Goal: Task Accomplishment & Management: Manage account settings

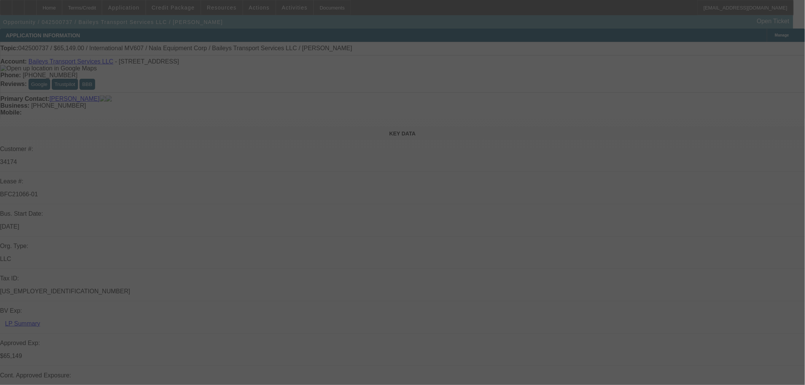
select select "0"
select select "2"
select select "0"
select select "6"
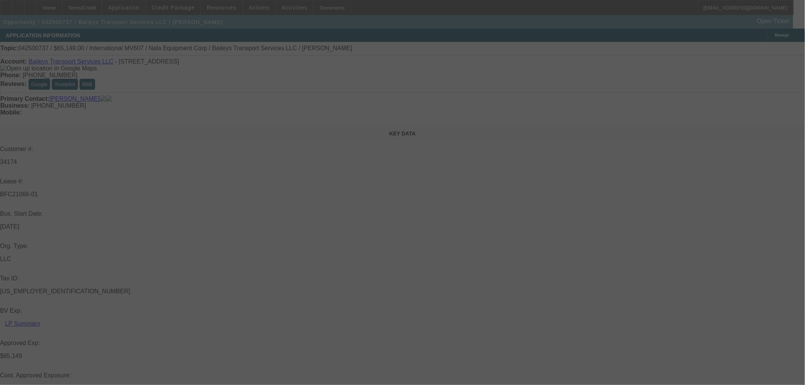
select select "0"
select select "2"
select select "0"
select select "6"
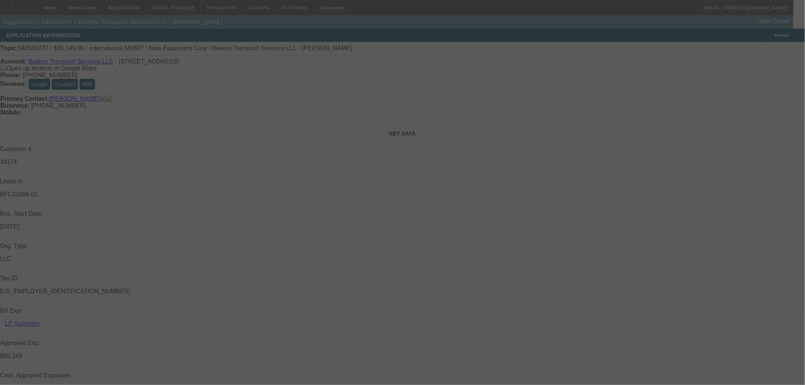
select select "0"
select select "2"
select select "0"
select select "6"
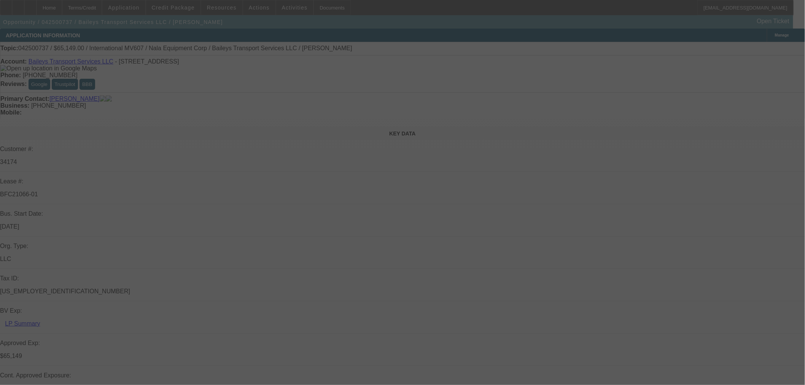
select select "0"
select select "2"
select select "0"
select select "6"
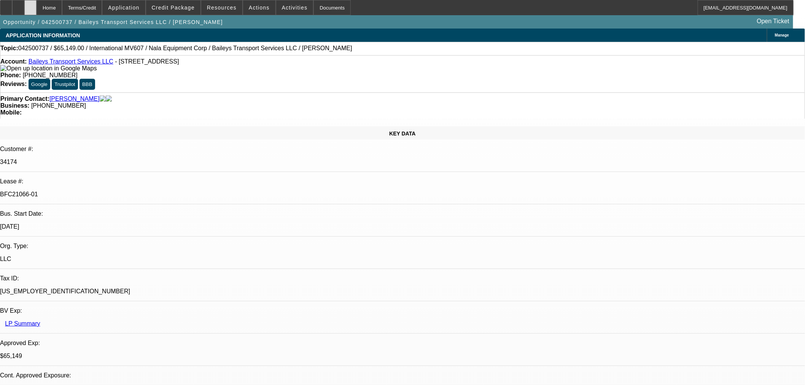
click at [37, 9] on div at bounding box center [30, 7] width 12 height 15
select select "0"
select select "2"
select select "0"
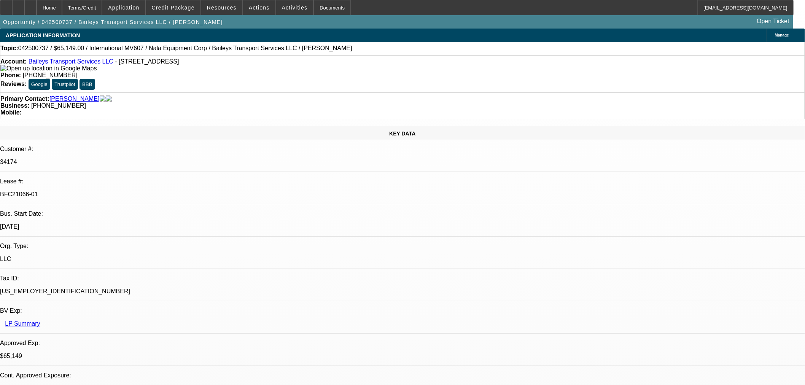
select select "6"
select select "0"
select select "2"
select select "0"
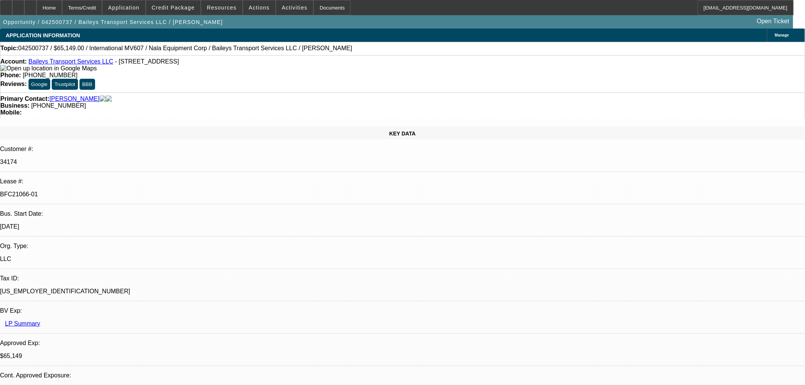
select select "6"
select select "0"
select select "2"
select select "0"
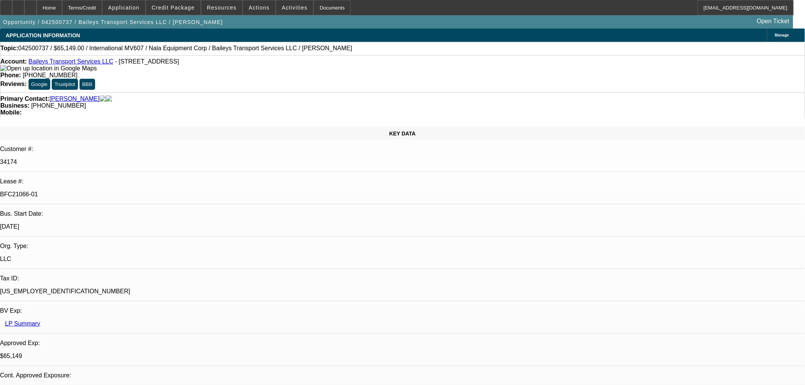
select select "6"
select select "0"
select select "2"
select select "0"
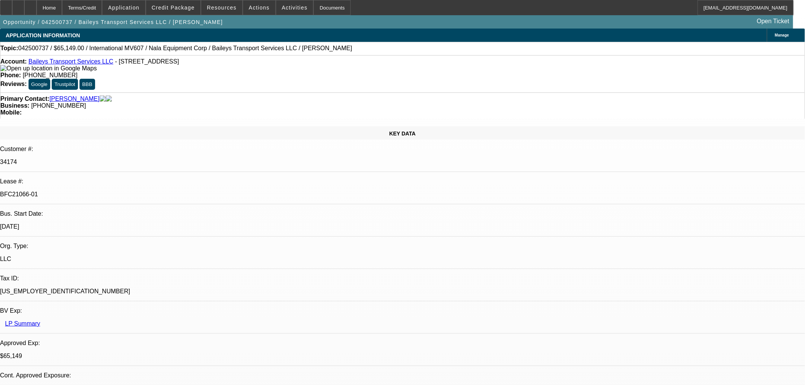
select select "6"
drag, startPoint x: 293, startPoint y: 60, endPoint x: 325, endPoint y: 68, distance: 32.5
click at [325, 68] on div "Account: Baileys Transport Services LLC - 1915 County Road 1, South Point, OH 4…" at bounding box center [402, 73] width 805 height 37
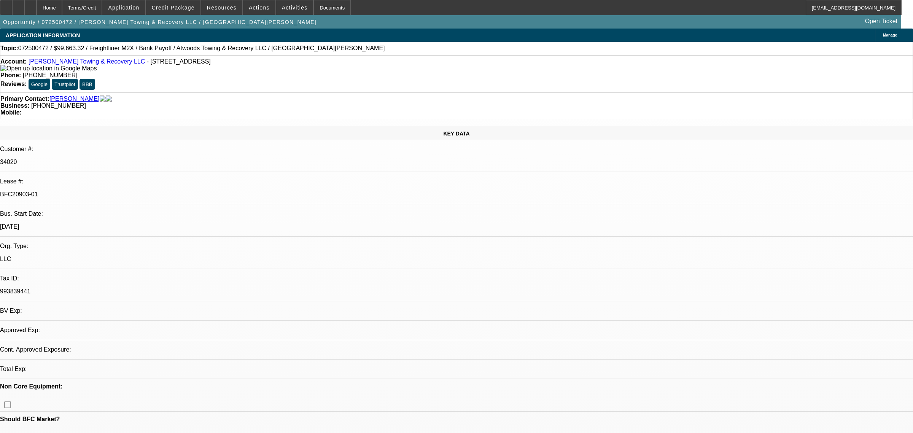
select select "0"
select select "2"
select select "0"
select select "6"
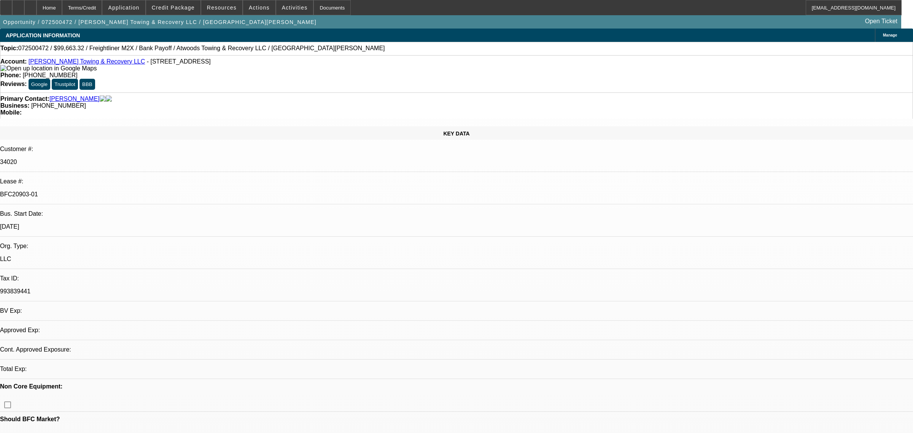
select select "0"
select select "6"
select select "0"
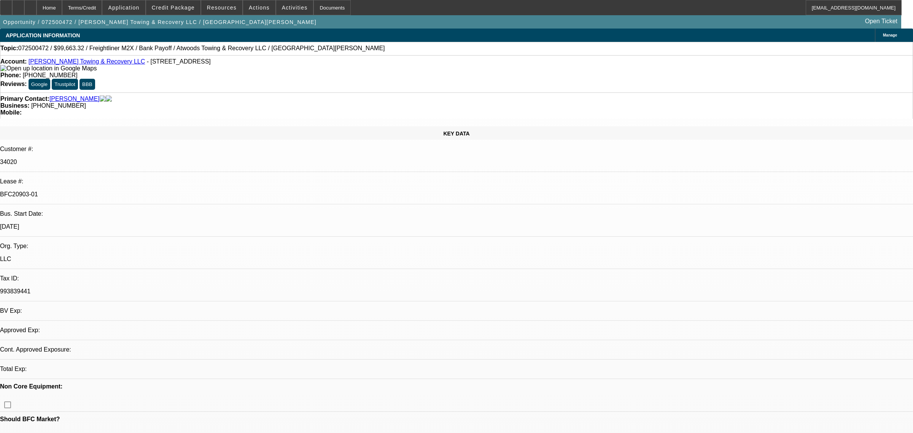
select select "0"
select select "6"
select select "0"
select select "2"
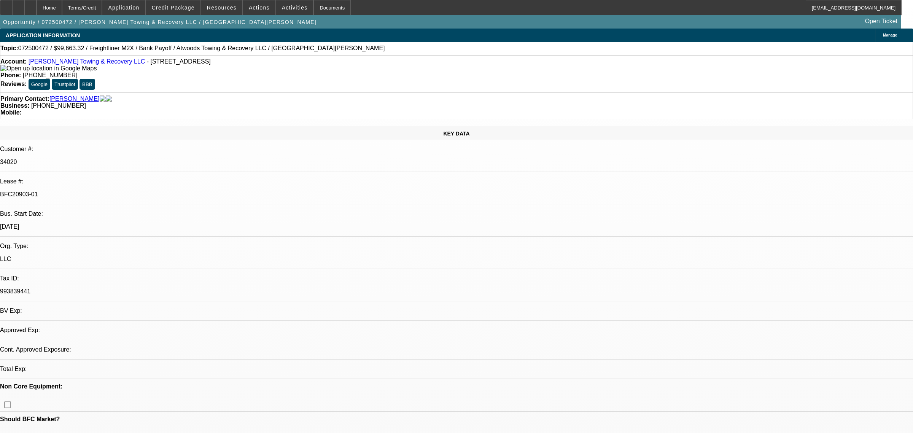
select select "2"
select select "0"
select select "6"
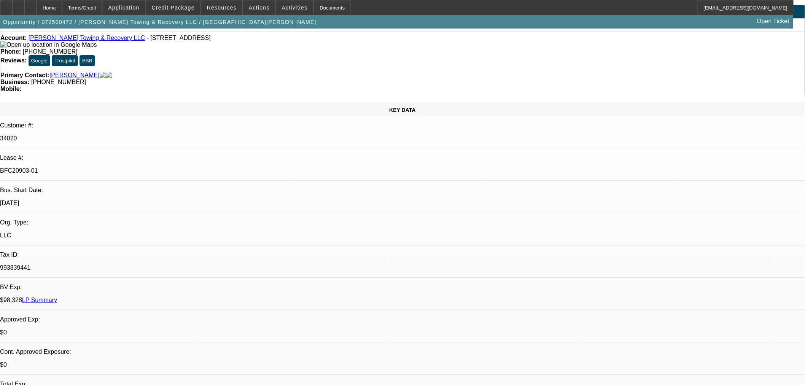
scroll to position [211, 0]
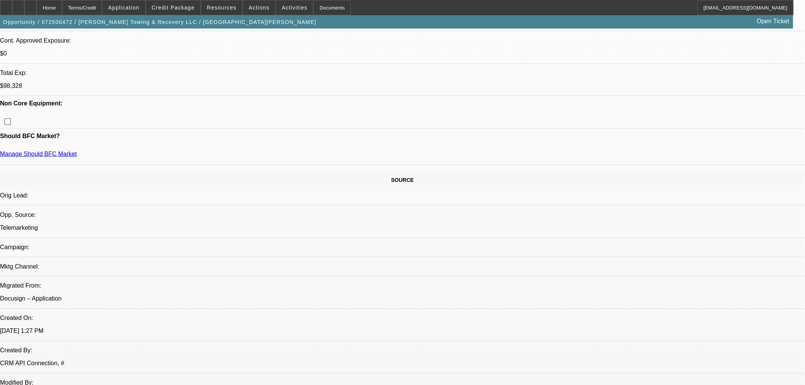
scroll to position [338, 0]
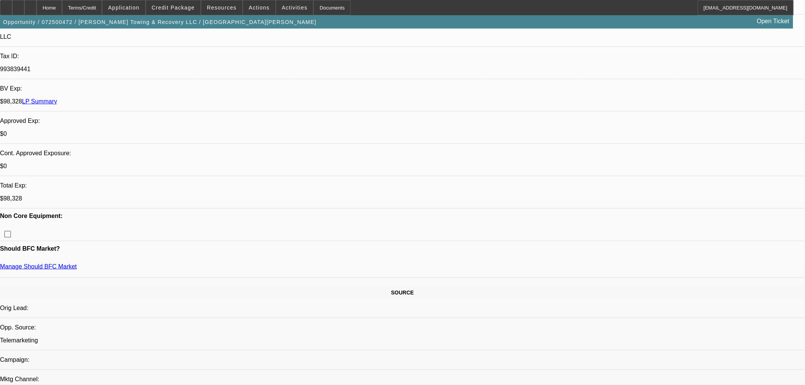
scroll to position [169, 0]
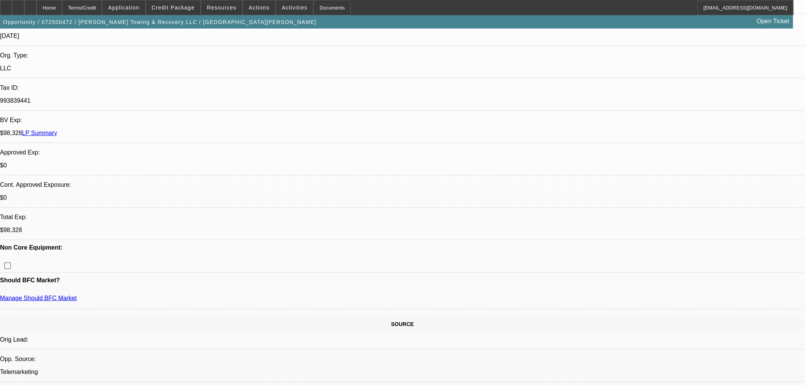
scroll to position [211, 0]
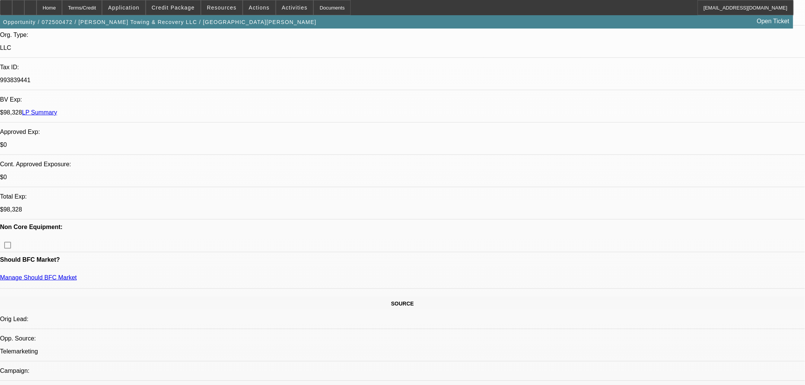
drag, startPoint x: 561, startPoint y: 261, endPoint x: 593, endPoint y: 260, distance: 32.3
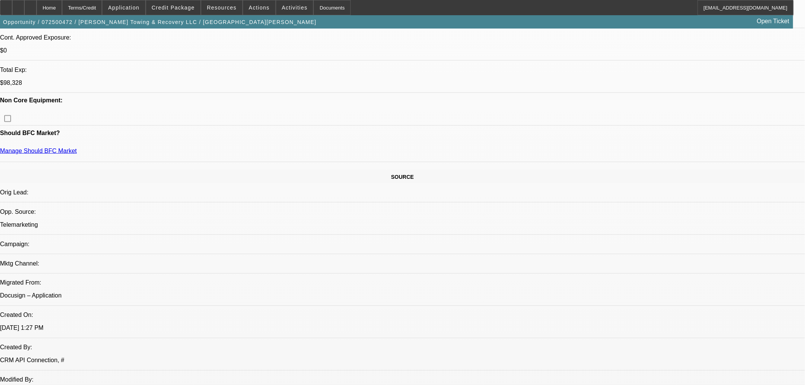
scroll to position [20, 0]
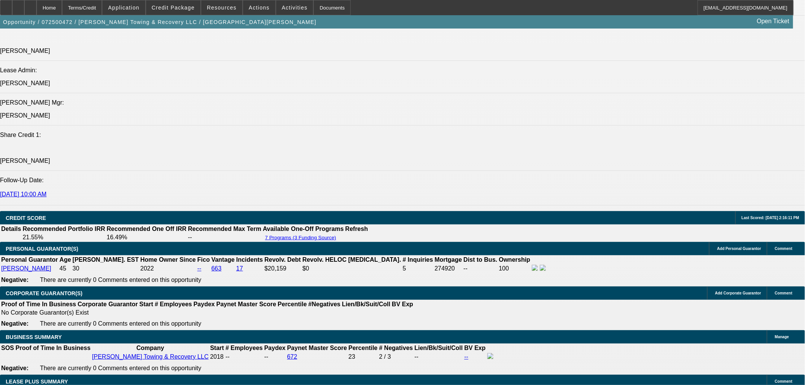
scroll to position [1225, 0]
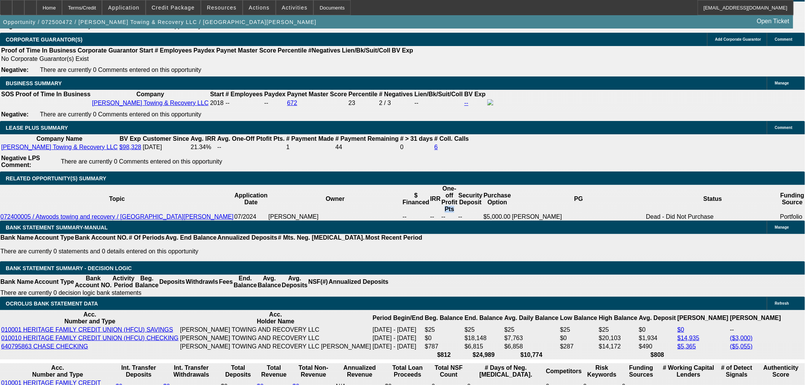
select select "0"
select select "2"
select select "0.1"
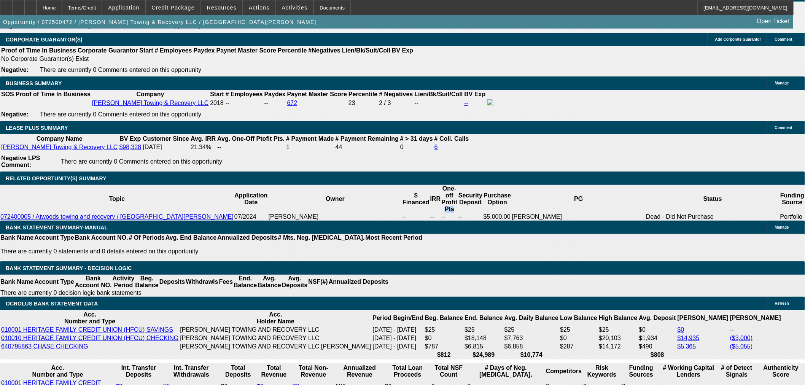
select select "4"
select select "0"
select select "2"
select select "0"
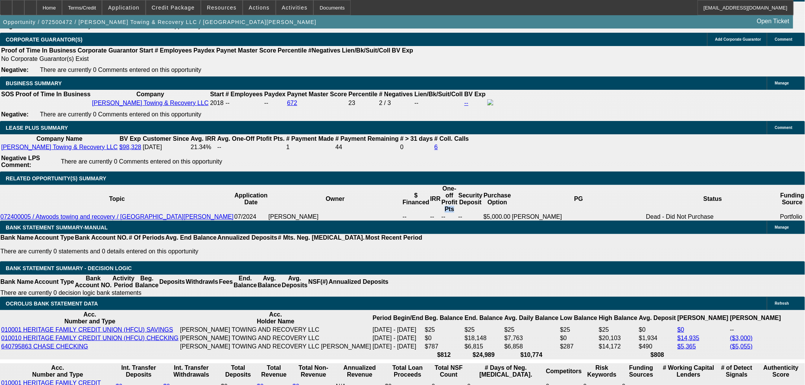
select select "6"
select select "0"
select select "2"
select select "0.1"
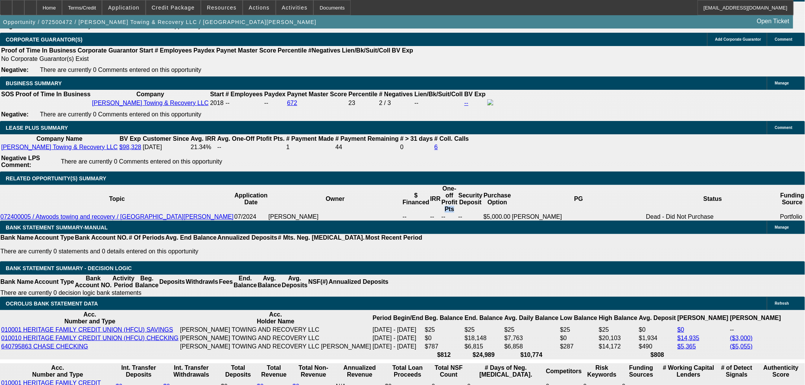
select select "4"
select select "0.1"
select select "2"
select select "0.1"
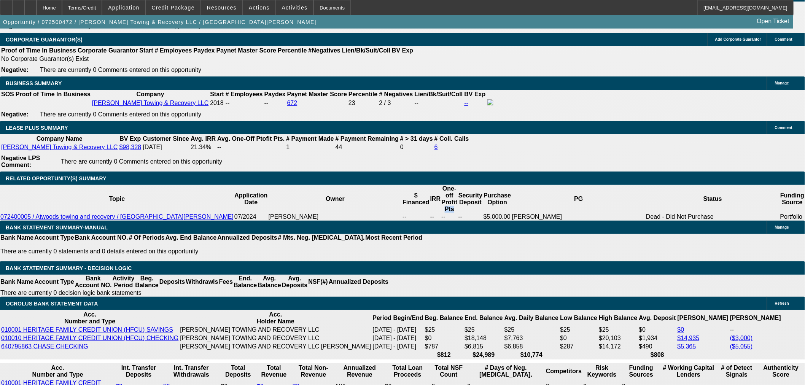
select select "4"
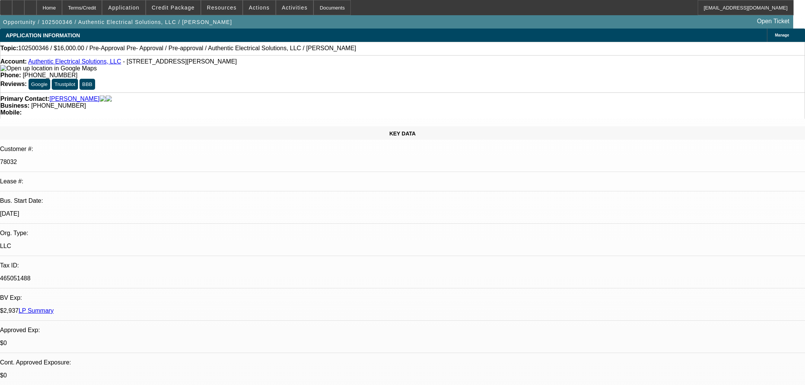
select select "0"
select select "3"
select select "0.1"
select select "4"
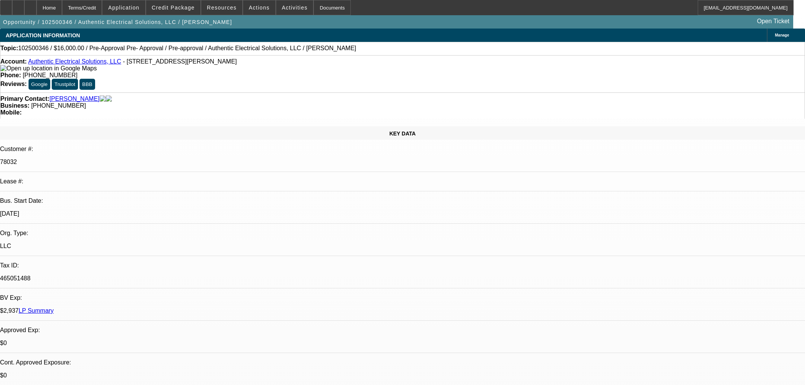
select select "0"
select select "3"
select select "0.1"
select select "4"
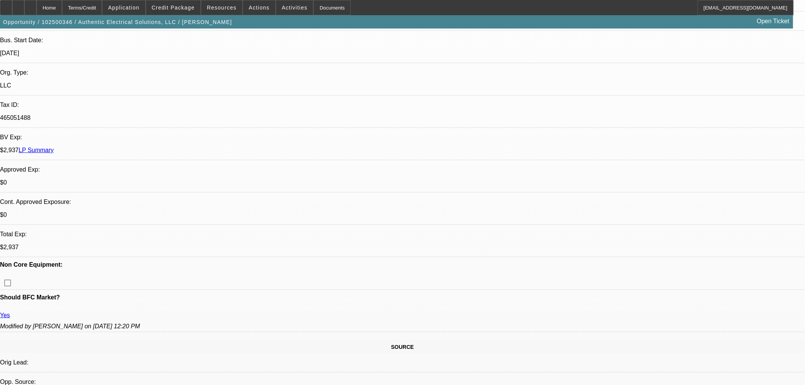
scroll to position [127, 0]
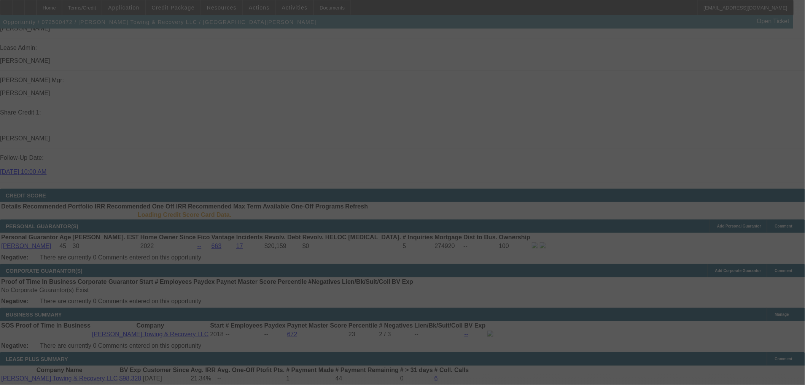
scroll to position [991, 0]
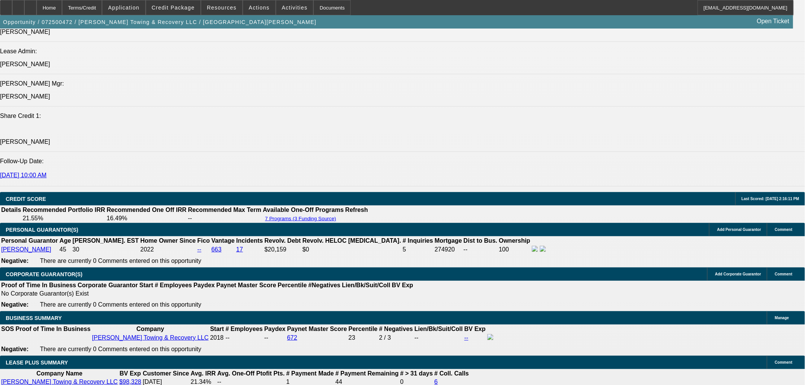
select select "0"
select select "2"
select select "0"
select select "6"
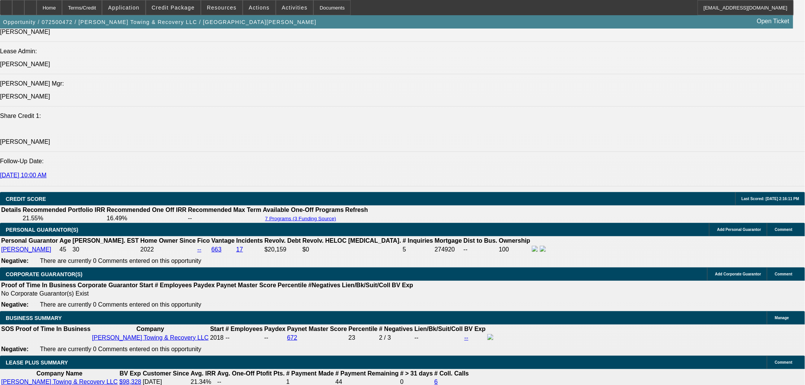
select select "0"
select select "6"
select select "0"
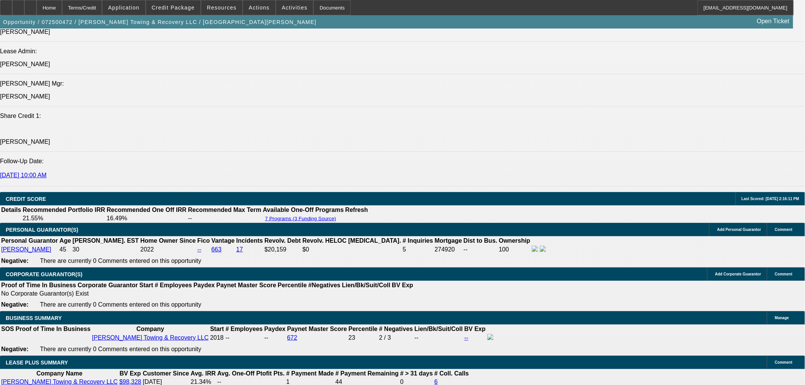
select select "0"
select select "6"
select select "0"
select select "2"
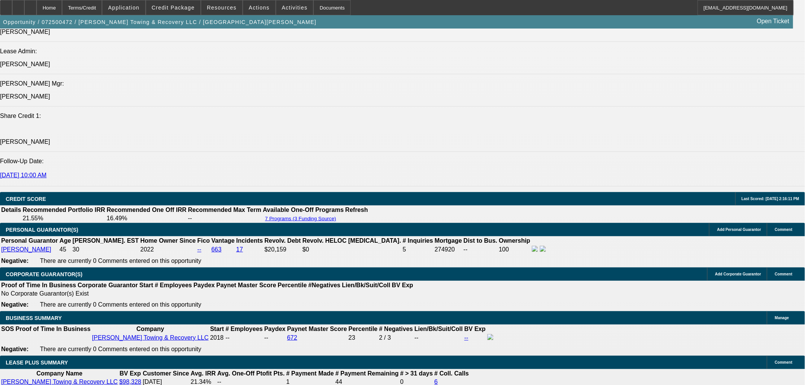
select select "2"
select select "0"
select select "6"
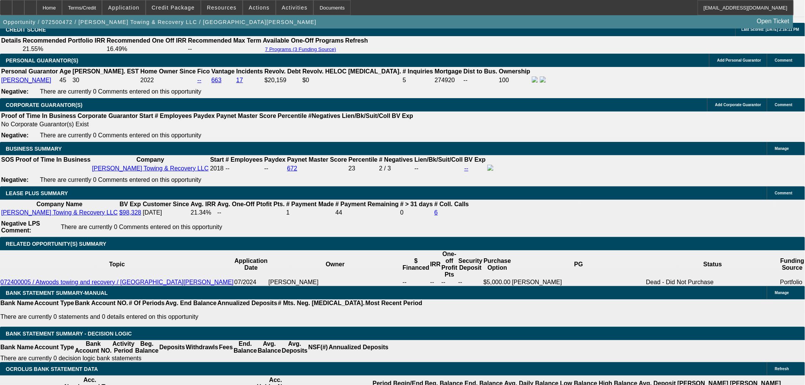
scroll to position [1183, 0]
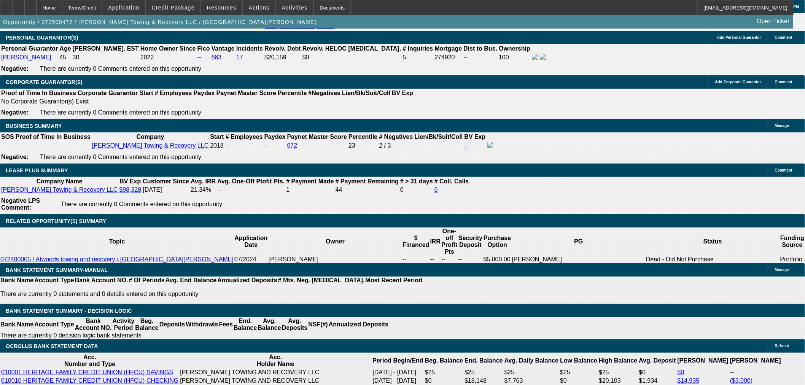
select select "0"
select select "2"
select select "0.1"
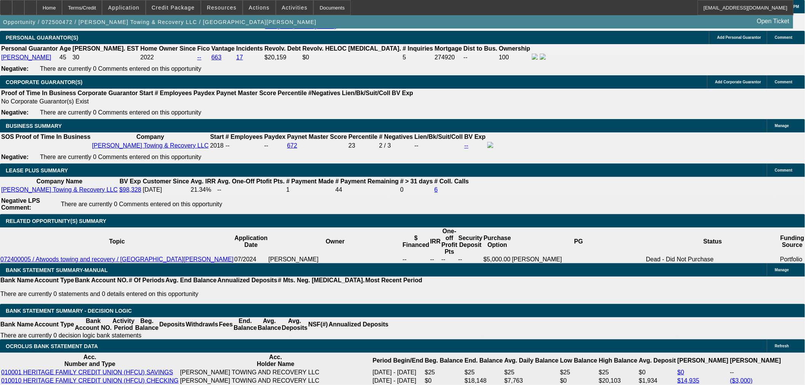
select select "4"
select select "0"
select select "2"
select select "0"
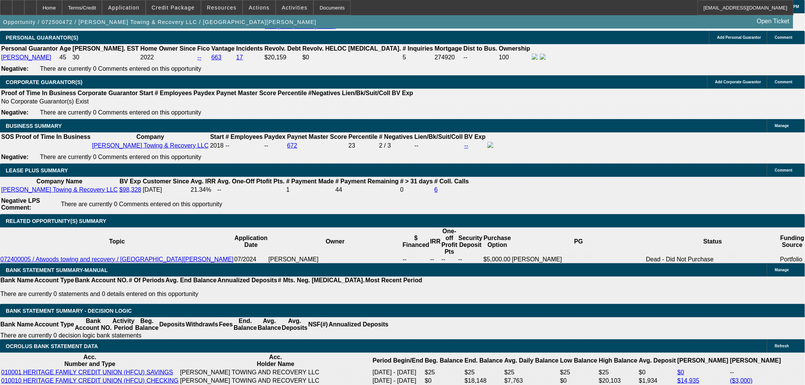
select select "6"
select select "0"
select select "2"
select select "0.1"
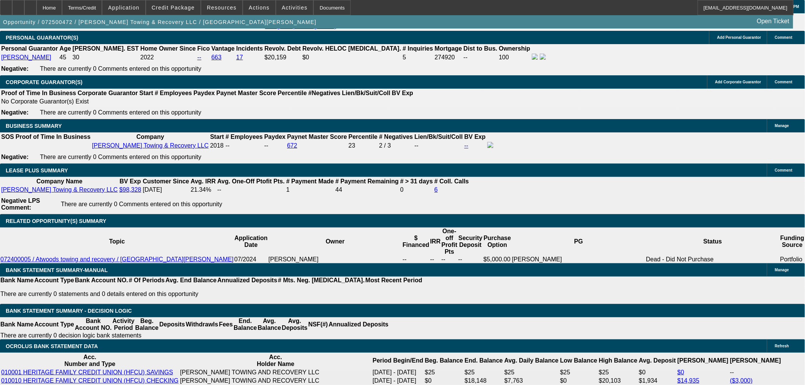
select select "4"
select select "0.1"
select select "2"
select select "0.1"
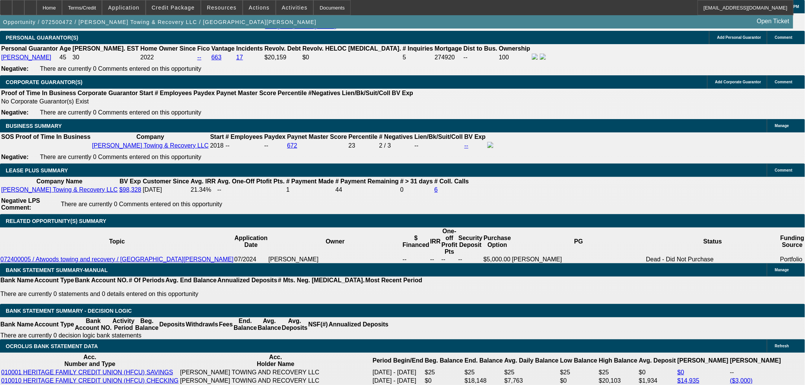
select select "4"
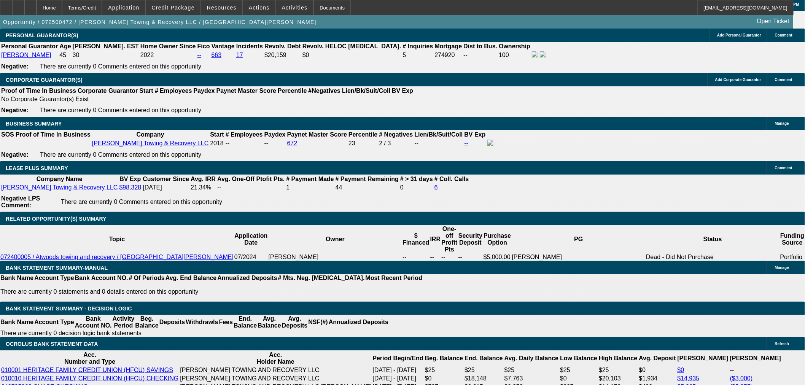
scroll to position [1225, 0]
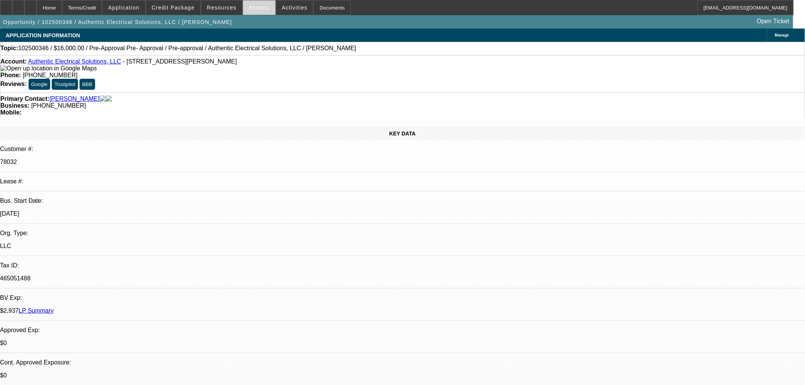
select select "0"
select select "3"
select select "0.1"
select select "4"
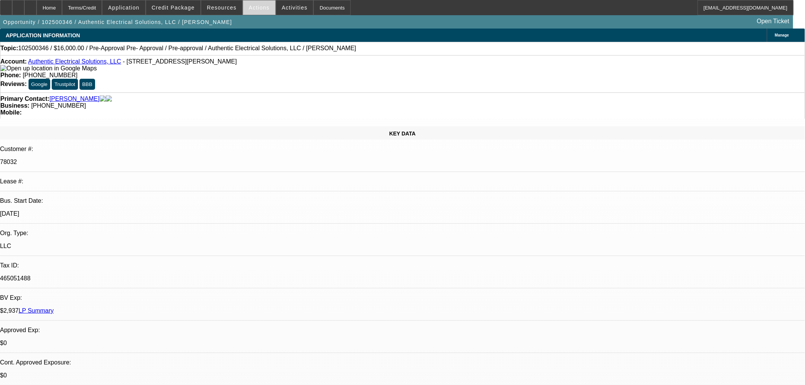
select select "0"
select select "3"
select select "0.1"
select select "4"
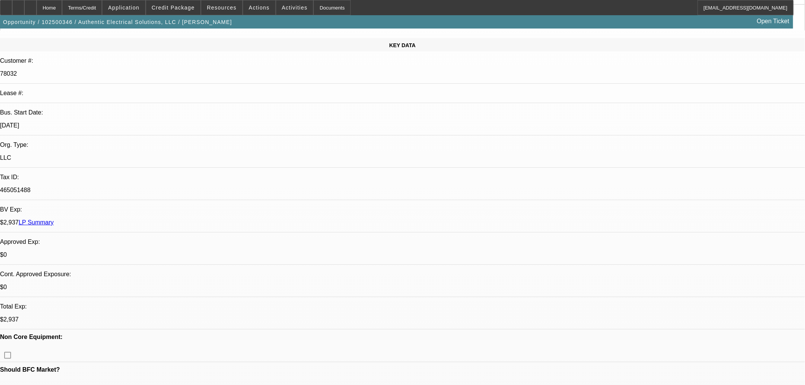
scroll to position [42, 0]
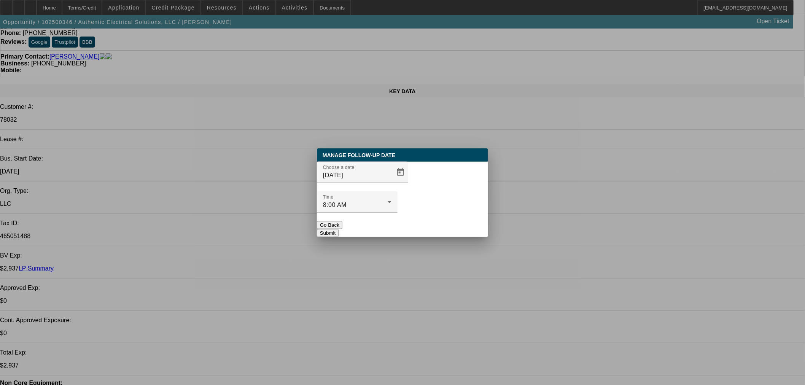
scroll to position [0, 0]
click at [391, 181] on span "Open calendar" at bounding box center [400, 172] width 18 height 18
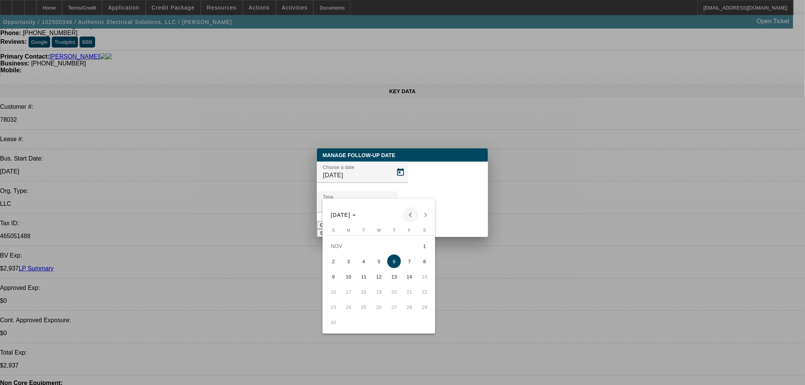
click at [412, 215] on span "Previous month" at bounding box center [410, 214] width 15 height 15
click at [393, 279] on span "16" at bounding box center [394, 277] width 14 height 14
type input "[DATE]"
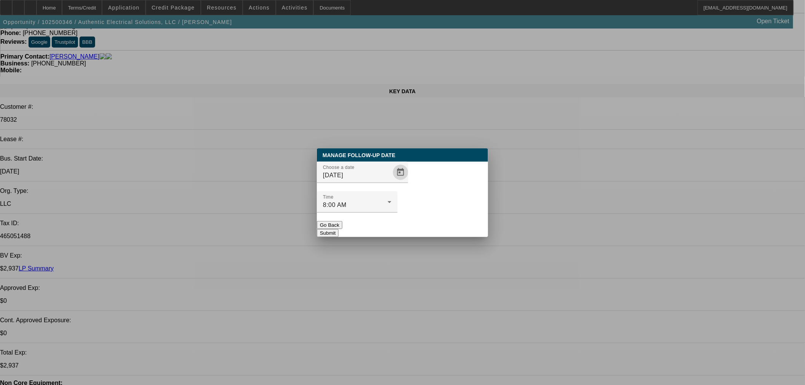
click at [338, 229] on button "Submit" at bounding box center [328, 233] width 22 height 8
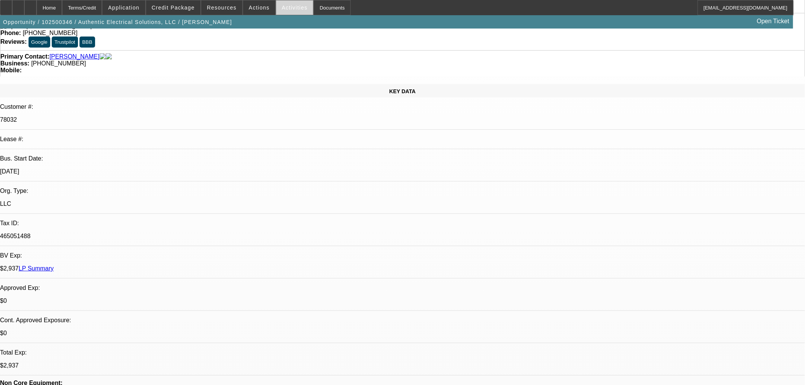
scroll to position [42, 0]
